Goal: Task Accomplishment & Management: Use online tool/utility

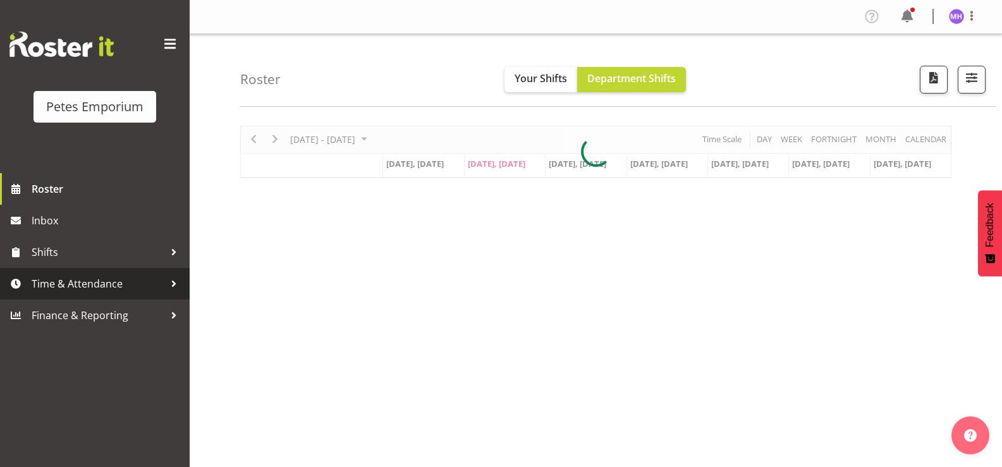
click at [61, 286] on span "Time & Attendance" at bounding box center [98, 283] width 133 height 19
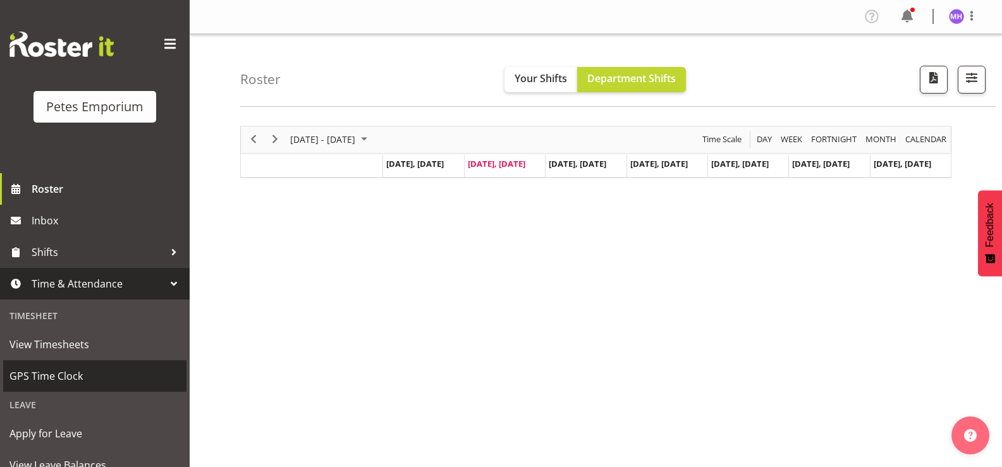
click at [95, 372] on span "GPS Time Clock" at bounding box center [94, 376] width 171 height 19
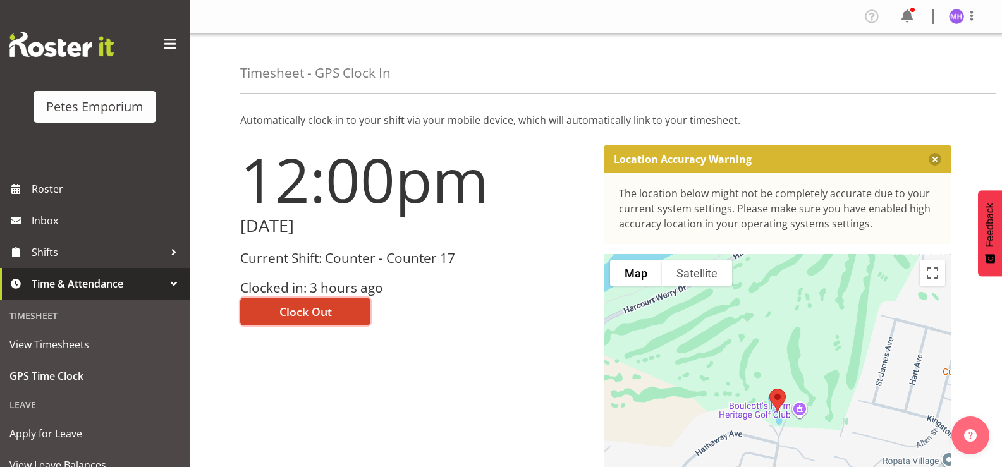
click at [279, 315] on span "Clock Out" at bounding box center [305, 311] width 52 height 16
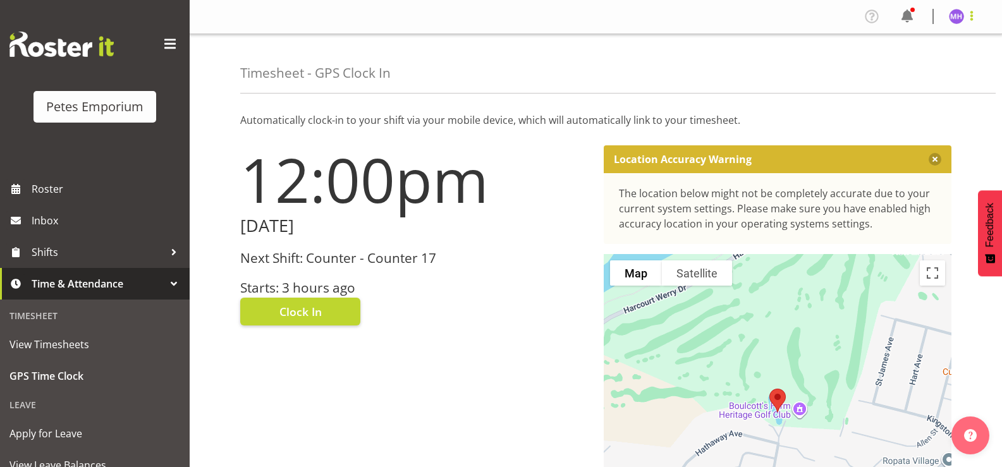
click at [974, 21] on span at bounding box center [971, 15] width 15 height 15
click at [899, 66] on link "Log Out" at bounding box center [917, 66] width 121 height 23
